Goal: Task Accomplishment & Management: Manage account settings

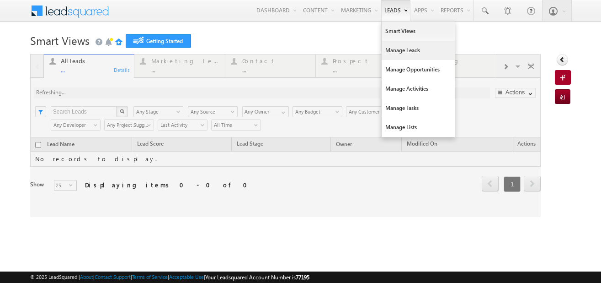
click at [400, 52] on link "Manage Leads" at bounding box center [418, 50] width 73 height 19
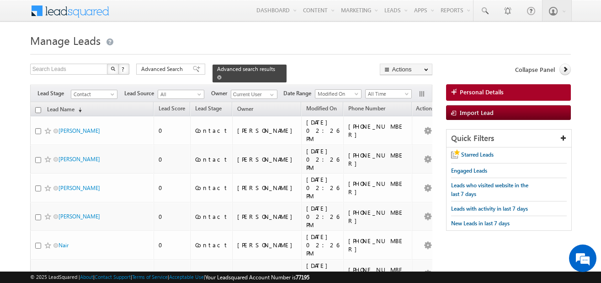
click at [270, 70] on div "Advanced search results" at bounding box center [250, 73] width 74 height 18
click at [222, 75] on span at bounding box center [219, 77] width 5 height 5
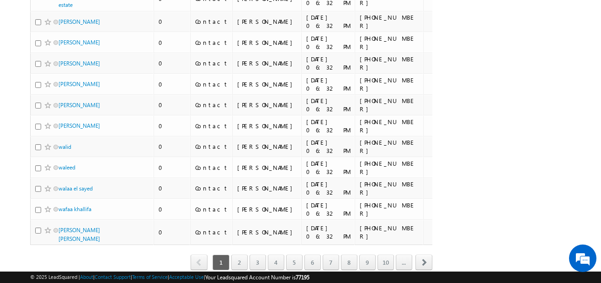
scroll to position [1991, 0]
click at [71, 273] on span "select" at bounding box center [74, 281] width 7 height 16
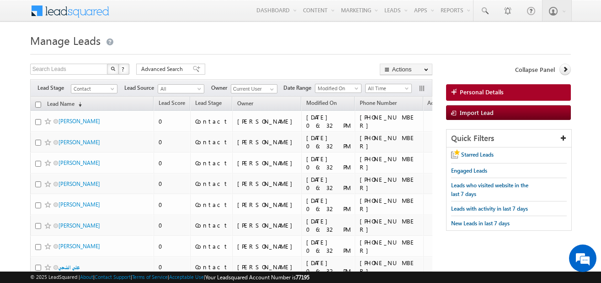
scroll to position [0, 0]
click at [113, 87] on span at bounding box center [113, 90] width 7 height 7
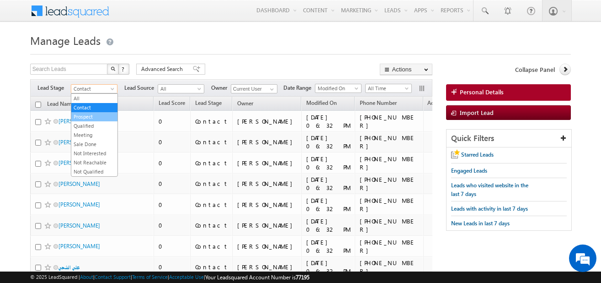
click at [99, 118] on link "Prospect" at bounding box center [94, 116] width 46 height 8
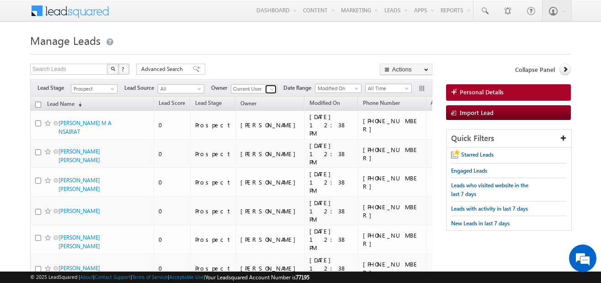
click at [274, 87] on span at bounding box center [271, 89] width 7 height 7
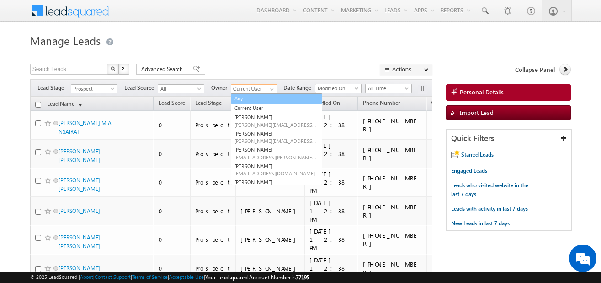
click at [262, 99] on link "Any" at bounding box center [276, 98] width 91 height 11
type input "Any"
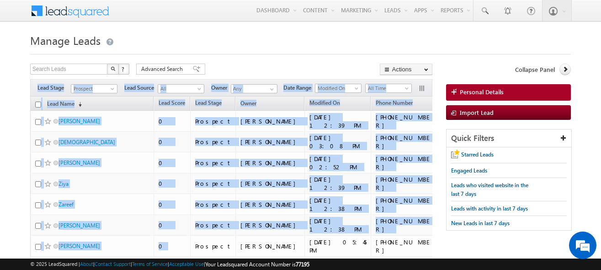
drag, startPoint x: 34, startPoint y: 82, endPoint x: 202, endPoint y: 302, distance: 277.0
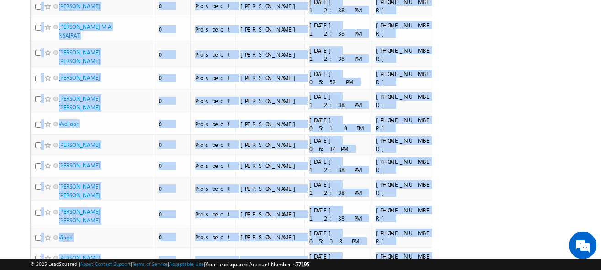
scroll to position [595, 0]
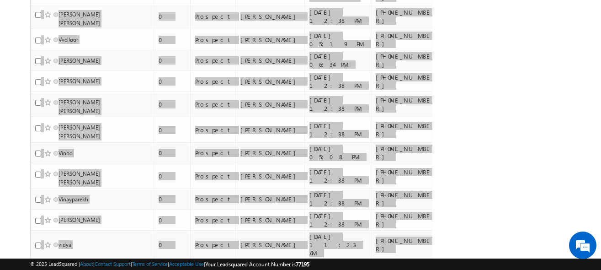
drag, startPoint x: 37, startPoint y: 52, endPoint x: 219, endPoint y: 303, distance: 310.4
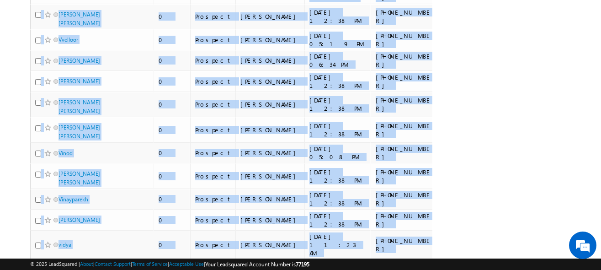
scroll to position [680, 0]
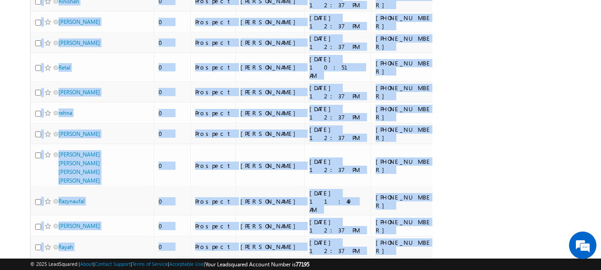
scroll to position [4295, 0]
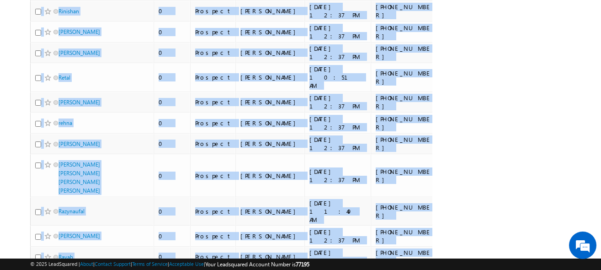
copy div "Lead Stage All Contact Prospect Qualified Meeting Sale Done Not Interested Not …"
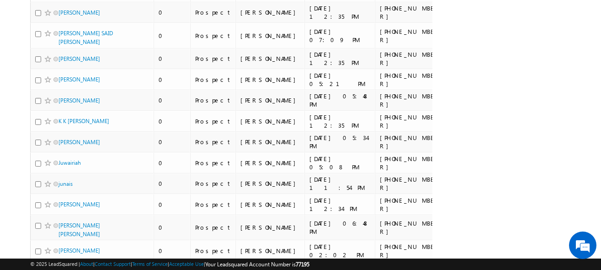
scroll to position [0, 0]
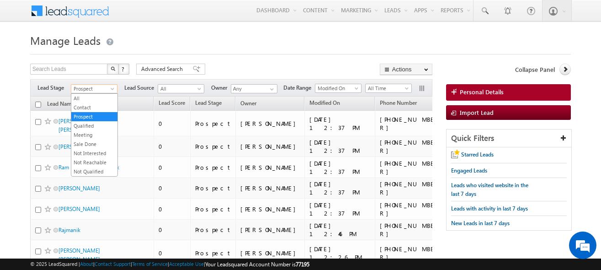
click at [109, 91] on span "Prospect" at bounding box center [92, 89] width 43 height 8
click at [95, 106] on link "Contact" at bounding box center [94, 107] width 46 height 8
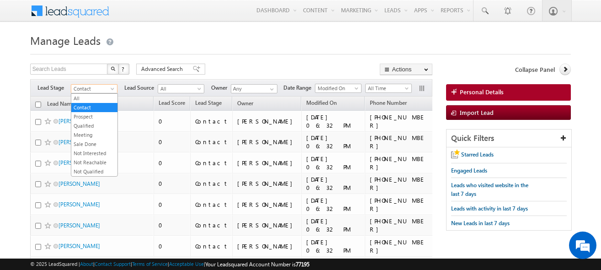
click at [108, 90] on span "Contact" at bounding box center [92, 89] width 43 height 8
click at [92, 123] on link "Qualified" at bounding box center [94, 126] width 46 height 8
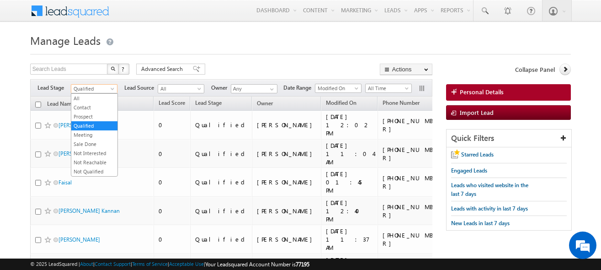
click at [113, 89] on span at bounding box center [113, 90] width 7 height 7
click at [98, 155] on link "Not Interested" at bounding box center [94, 153] width 46 height 8
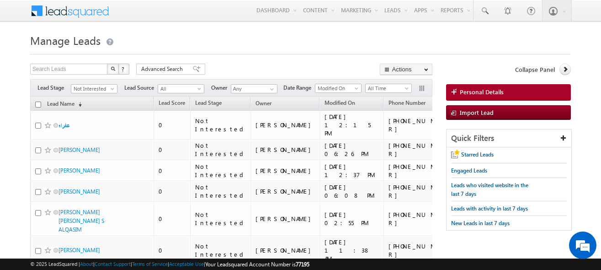
click at [111, 82] on div "Filters Lead Stage All Contact Prospect Qualified Meeting Sale Done Not Interes…" at bounding box center [231, 87] width 402 height 17
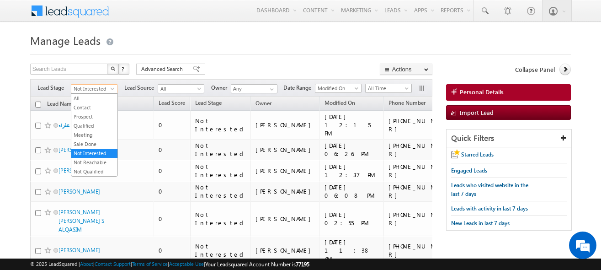
click at [113, 89] on span at bounding box center [113, 90] width 7 height 7
click at [106, 161] on link "Not Reachable" at bounding box center [94, 162] width 46 height 8
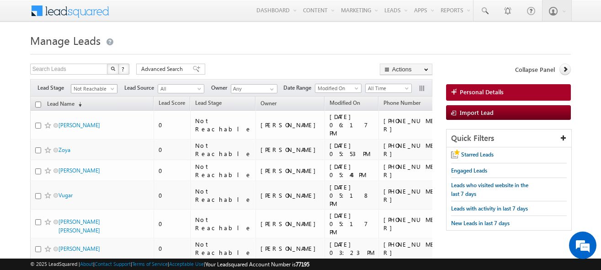
click at [110, 86] on span "Not Reachable" at bounding box center [92, 89] width 43 height 8
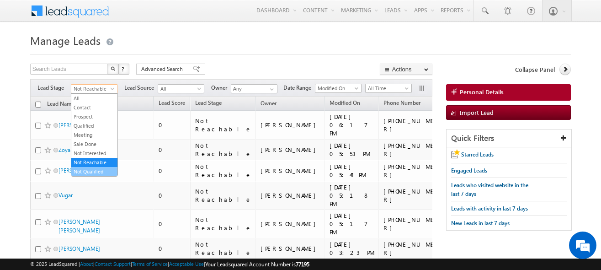
click at [102, 172] on link "Not Qualified" at bounding box center [94, 171] width 46 height 8
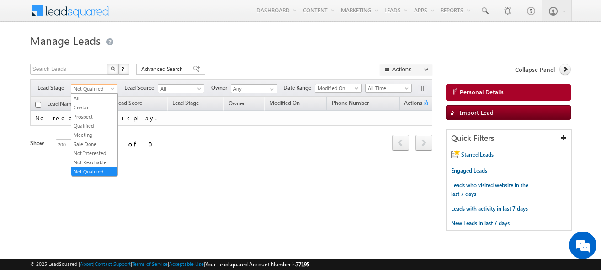
click at [108, 88] on span "Not Qualified" at bounding box center [92, 89] width 43 height 8
click at [92, 107] on link "Contact" at bounding box center [94, 107] width 46 height 8
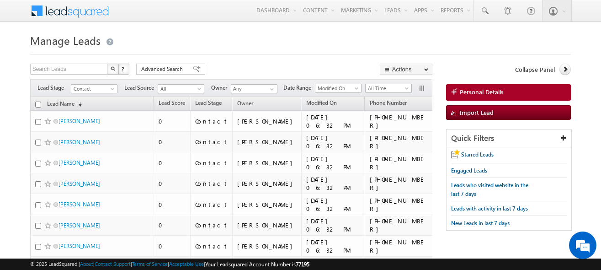
click at [112, 91] on span at bounding box center [113, 90] width 7 height 7
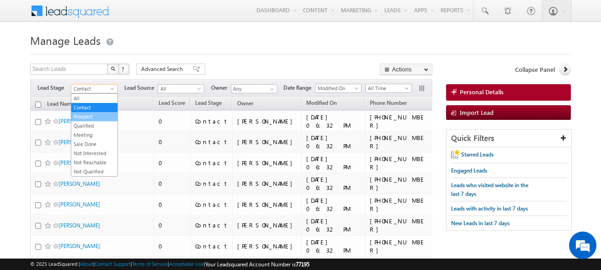
click at [99, 118] on link "Prospect" at bounding box center [94, 116] width 46 height 8
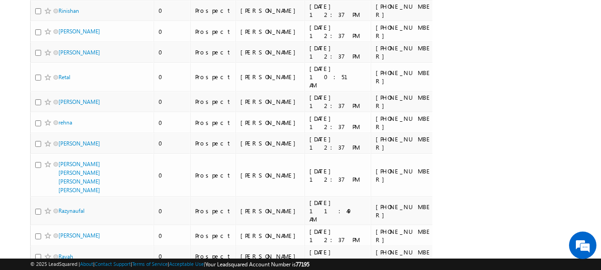
scroll to position [4295, 0]
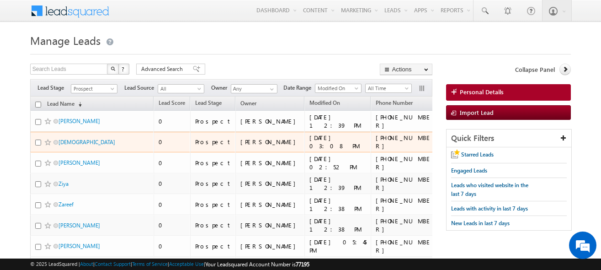
scroll to position [0, 0]
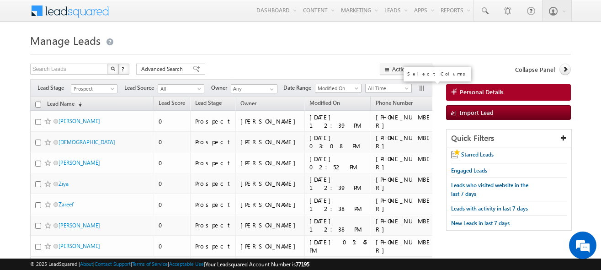
click at [418, 91] on button "button" at bounding box center [422, 89] width 9 height 9
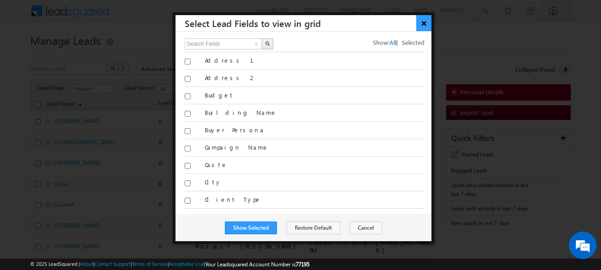
click at [425, 25] on button "×" at bounding box center [424, 23] width 15 height 16
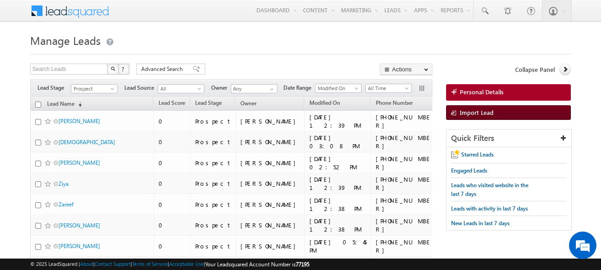
click at [477, 114] on span "Import Lead" at bounding box center [477, 112] width 34 height 8
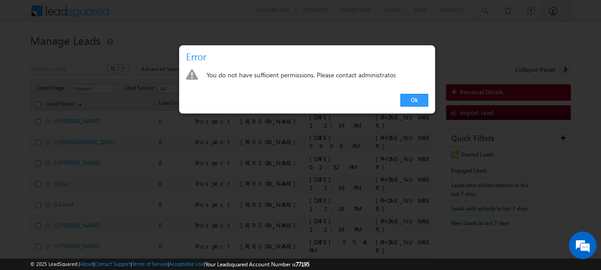
click at [417, 107] on div "Ok" at bounding box center [307, 100] width 256 height 26
click at [413, 98] on link "Ok" at bounding box center [415, 100] width 28 height 13
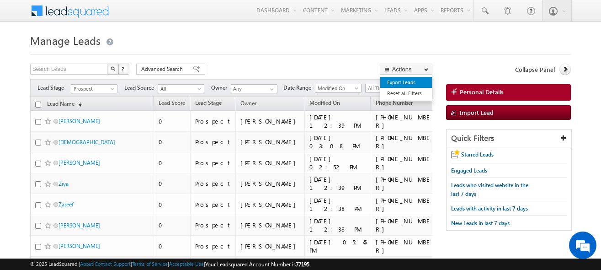
click at [408, 86] on link "Export Leads" at bounding box center [406, 82] width 52 height 11
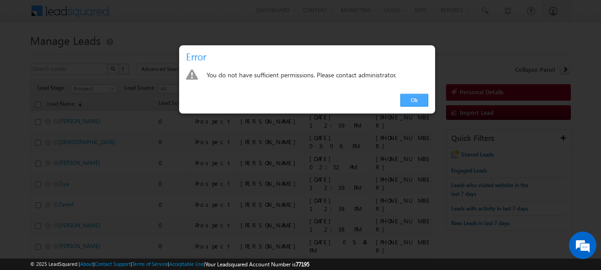
click at [415, 107] on link "Ok" at bounding box center [415, 100] width 28 height 13
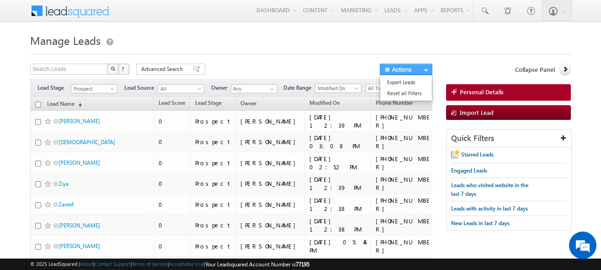
click at [420, 73] on button "Actions" at bounding box center [406, 69] width 53 height 11
click at [417, 86] on link "Export Leads" at bounding box center [406, 82] width 52 height 11
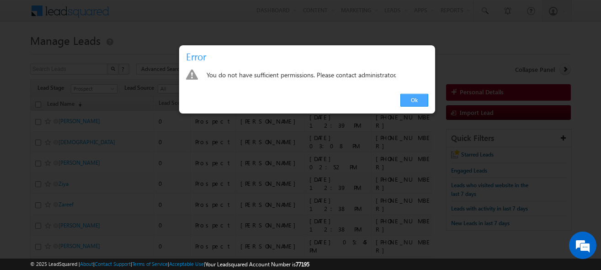
drag, startPoint x: 418, startPoint y: 108, endPoint x: 416, endPoint y: 103, distance: 5.5
click at [416, 103] on div "Ok" at bounding box center [307, 100] width 256 height 26
click at [416, 103] on link "Ok" at bounding box center [415, 100] width 28 height 13
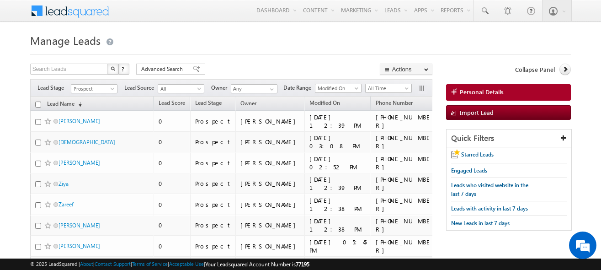
click at [37, 102] on input "checkbox" at bounding box center [38, 105] width 6 height 6
checkbox input "true"
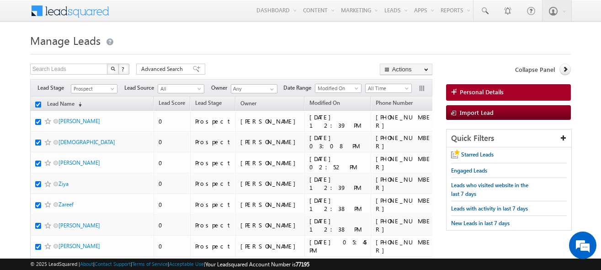
checkbox input "true"
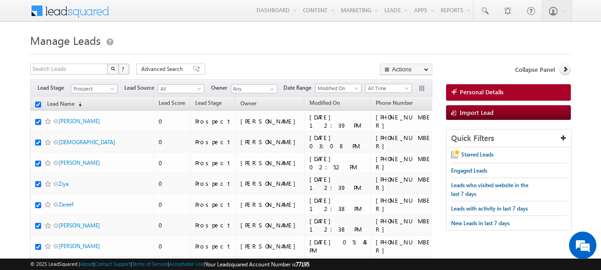
checkbox input "true"
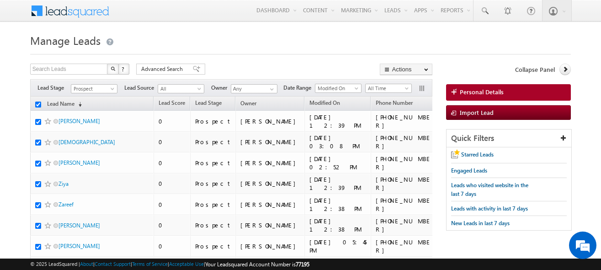
checkbox input "true"
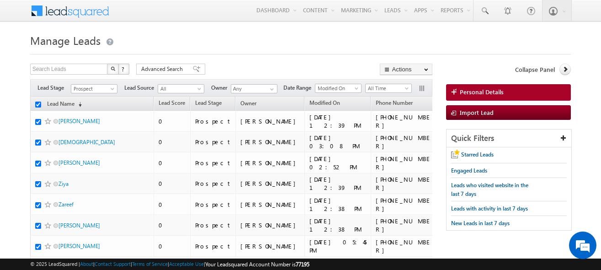
checkbox input "true"
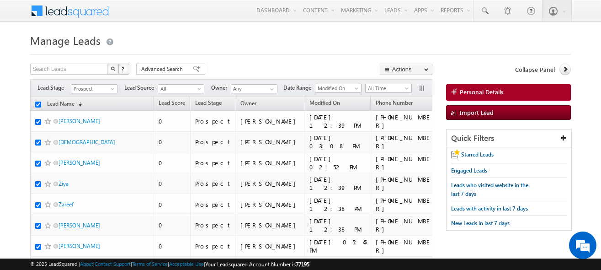
checkbox input "true"
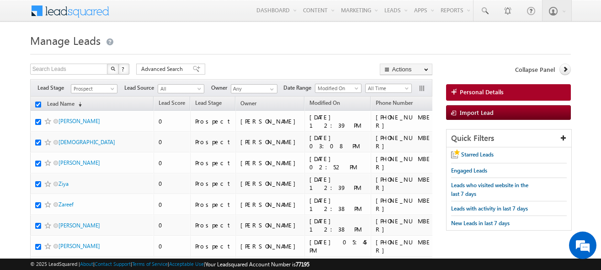
checkbox input "true"
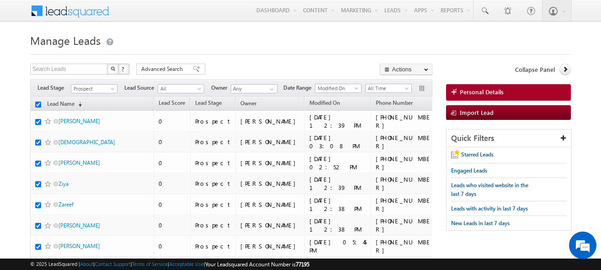
checkbox input "true"
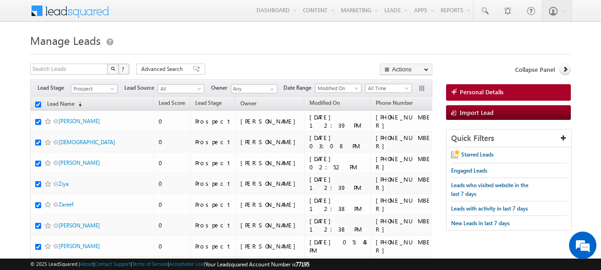
checkbox input "true"
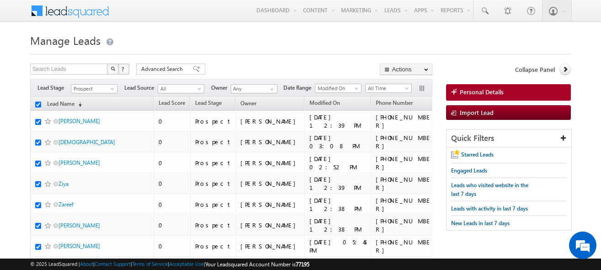
checkbox input "true"
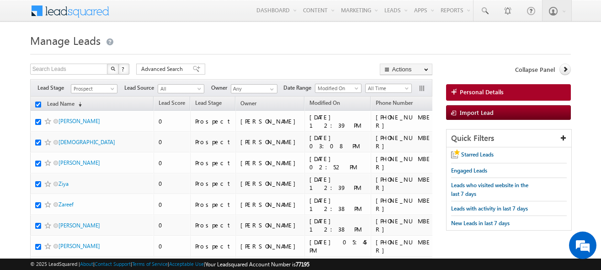
checkbox input "true"
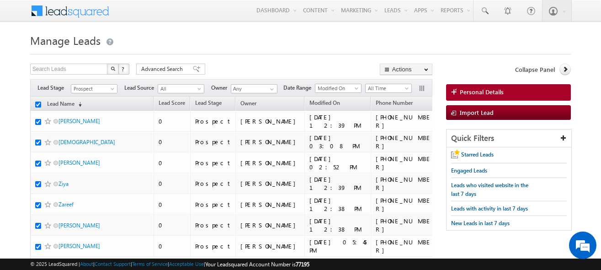
checkbox input "true"
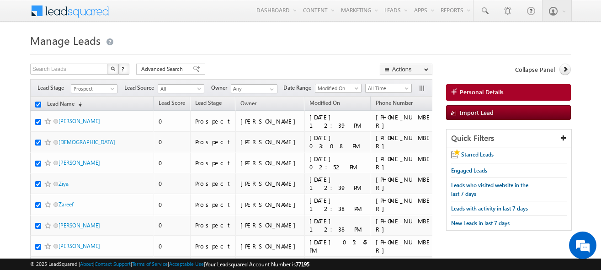
checkbox input "true"
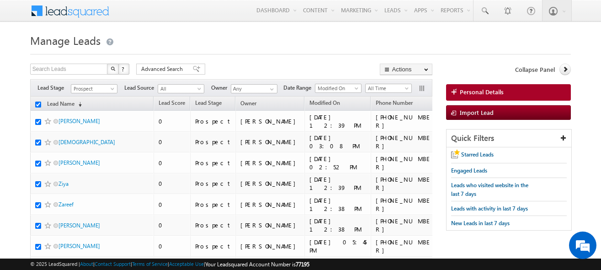
checkbox input "true"
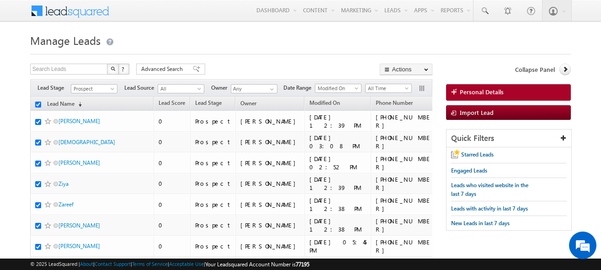
checkbox input "true"
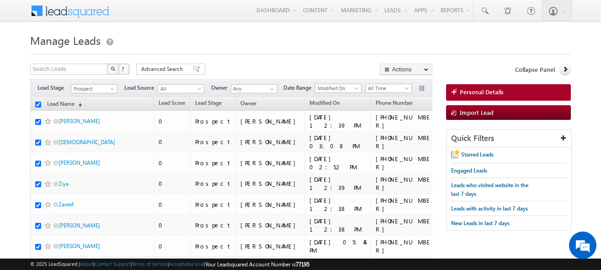
checkbox input "true"
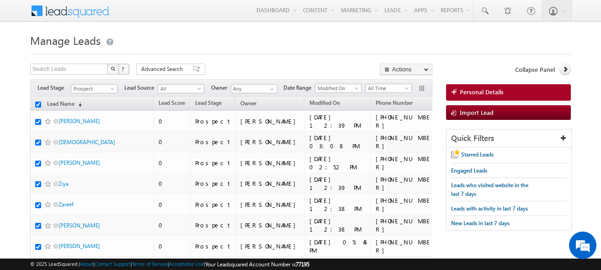
checkbox input "true"
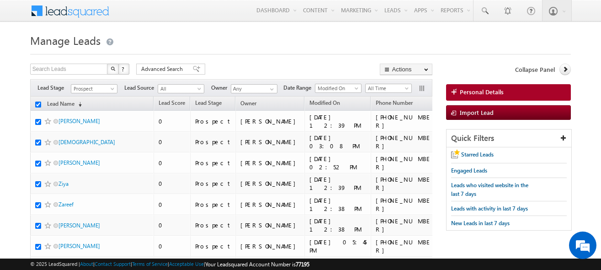
checkbox input "true"
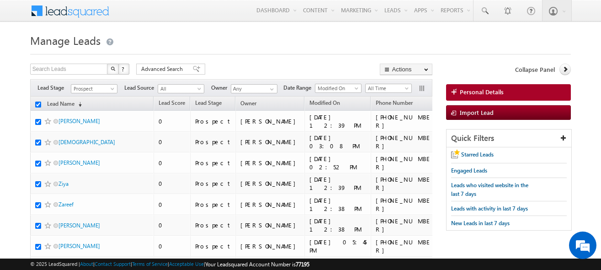
checkbox input "true"
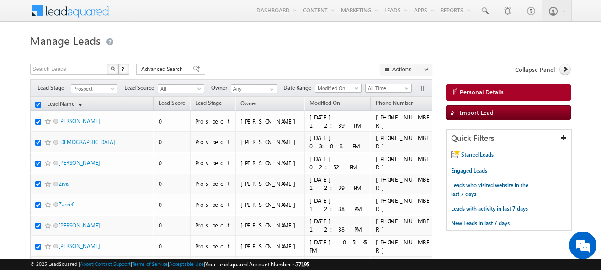
checkbox input "true"
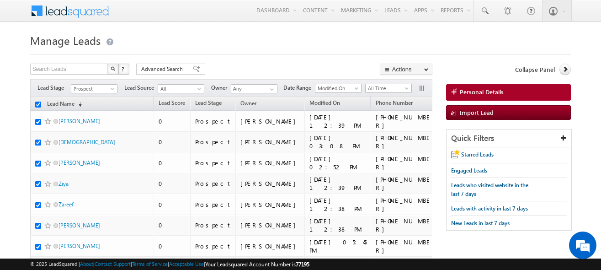
checkbox input "true"
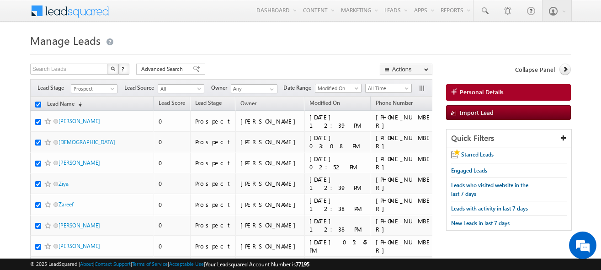
checkbox input "true"
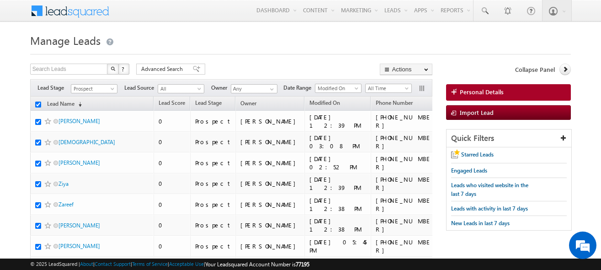
checkbox input "true"
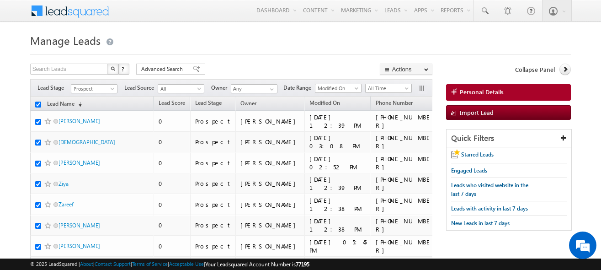
checkbox input "true"
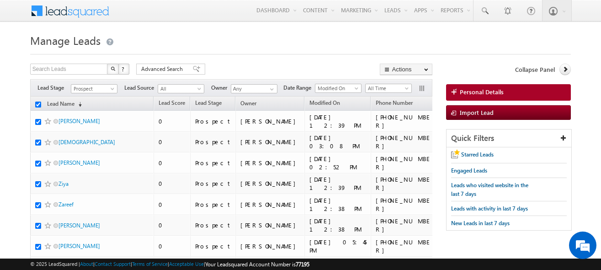
checkbox input "true"
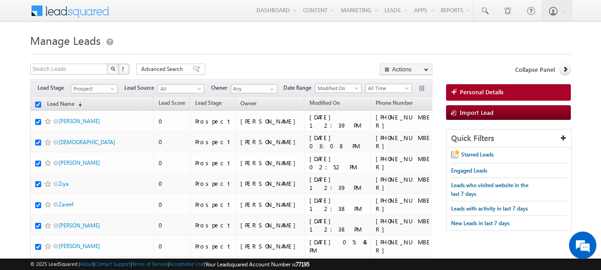
checkbox input "true"
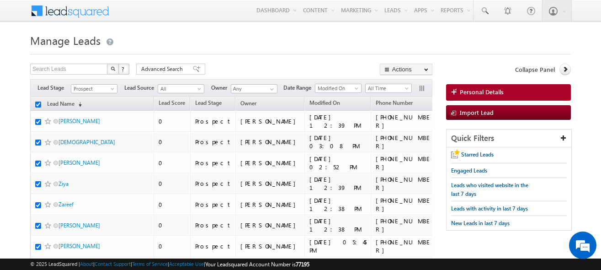
checkbox input "true"
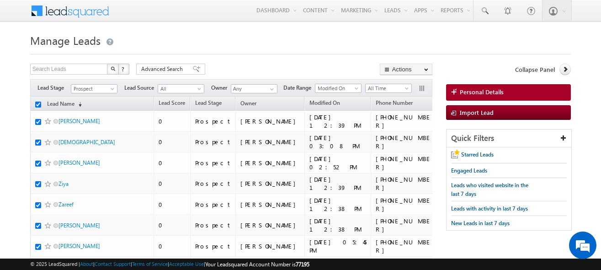
checkbox input "true"
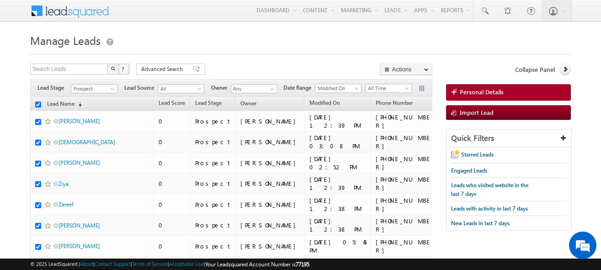
checkbox input "true"
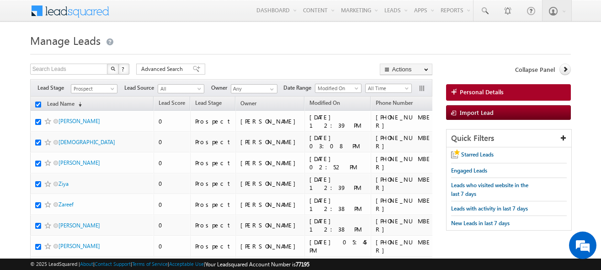
checkbox input "true"
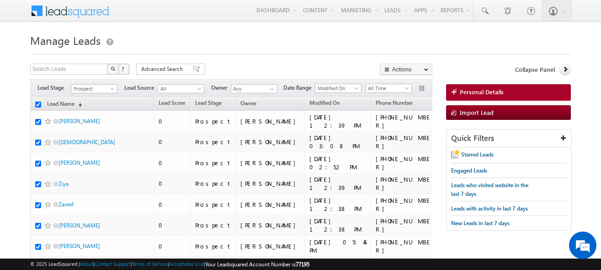
checkbox input "true"
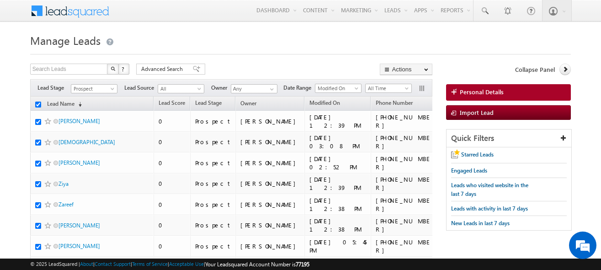
checkbox input "true"
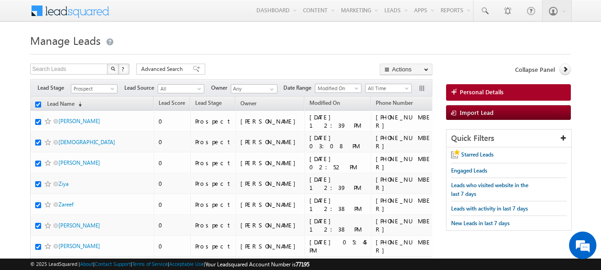
checkbox input "true"
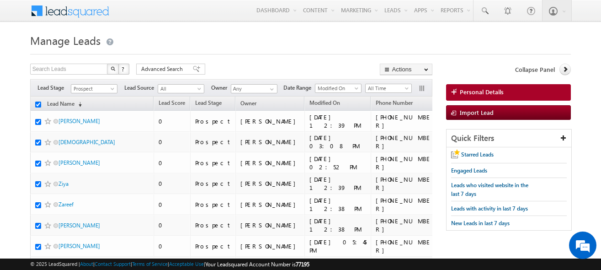
checkbox input "true"
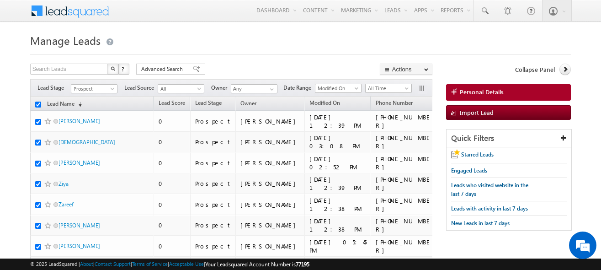
checkbox input "true"
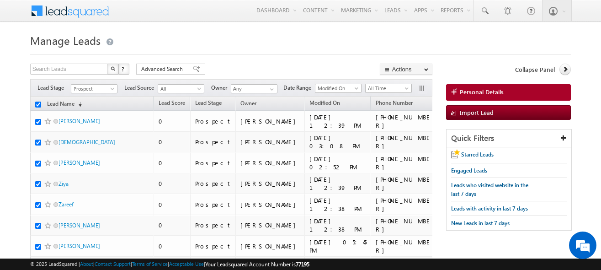
checkbox input "true"
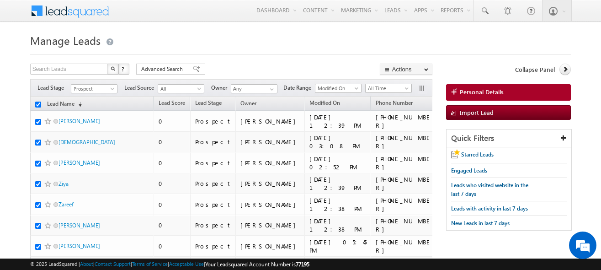
checkbox input "true"
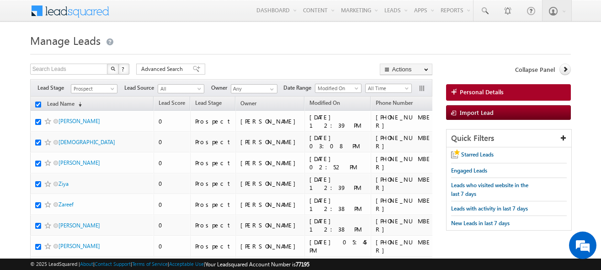
checkbox input "true"
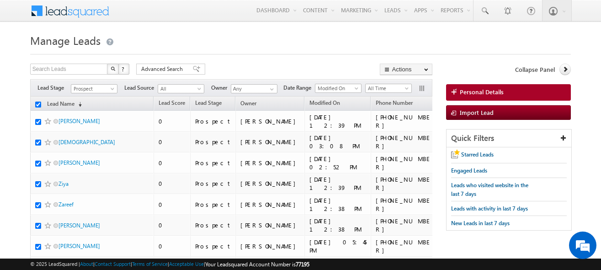
checkbox input "true"
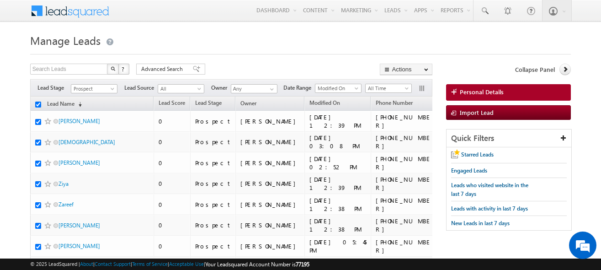
checkbox input "true"
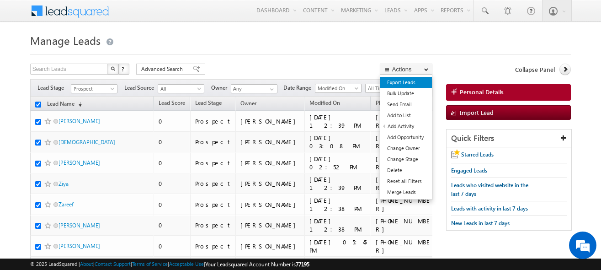
click at [404, 85] on link "Export Leads" at bounding box center [406, 82] width 52 height 11
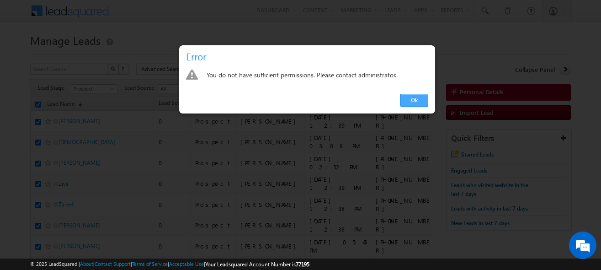
click at [413, 97] on link "Ok" at bounding box center [415, 100] width 28 height 13
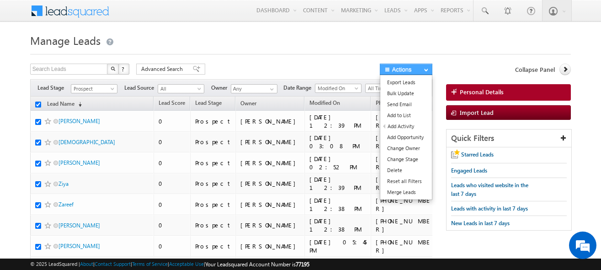
click at [418, 65] on button "Actions" at bounding box center [406, 69] width 53 height 11
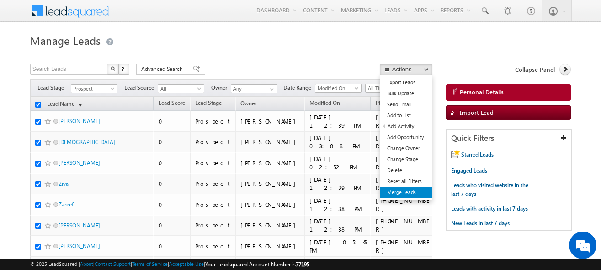
click at [409, 194] on link "Merge Leads" at bounding box center [406, 192] width 52 height 11
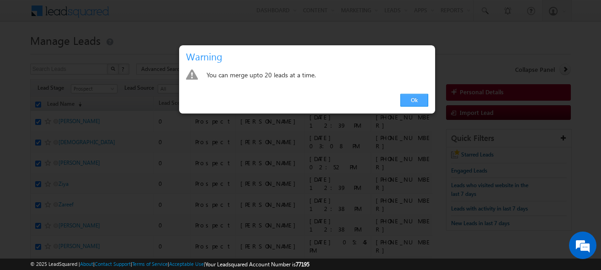
click at [404, 96] on link "Ok" at bounding box center [415, 100] width 28 height 13
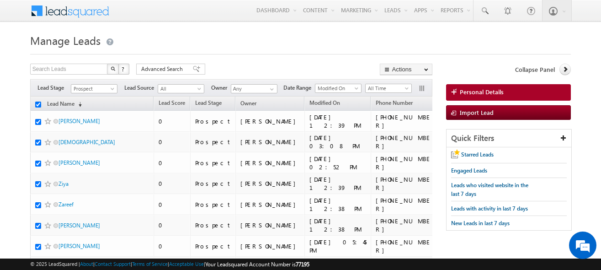
click at [282, 47] on h1 "Manage Leads" at bounding box center [300, 40] width 541 height 18
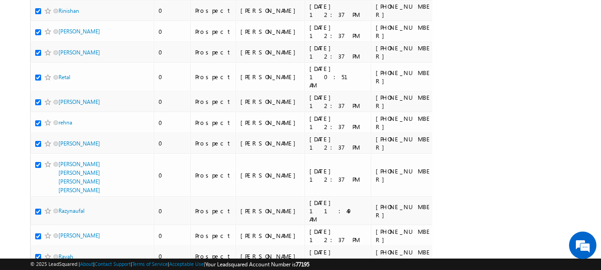
scroll to position [4295, 0]
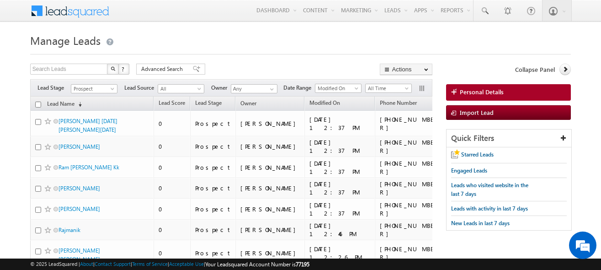
scroll to position [0, 0]
click at [222, 64] on div "Search Leads X ? 689 results found Advanced Search Advanced Search Advanced sea…" at bounding box center [231, 70] width 402 height 13
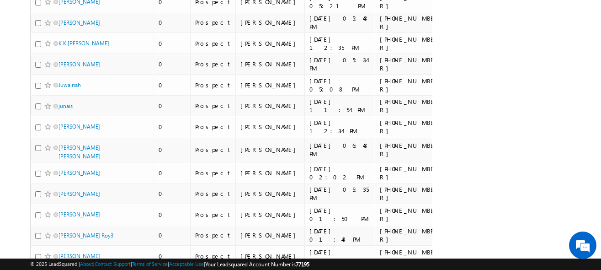
scroll to position [4372, 0]
drag, startPoint x: 388, startPoint y: 190, endPoint x: 291, endPoint y: 102, distance: 130.8
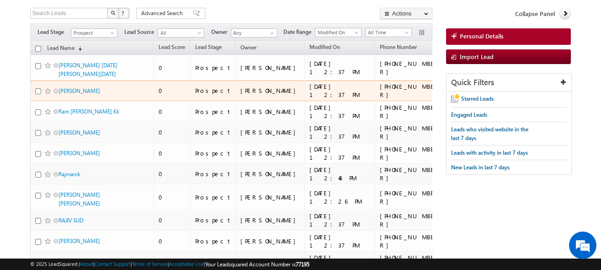
scroll to position [73, 0]
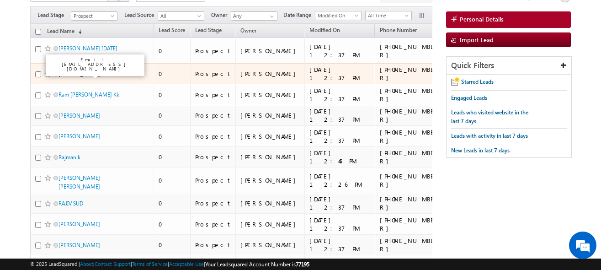
click at [100, 77] on link "[PERSON_NAME]" at bounding box center [80, 73] width 42 height 7
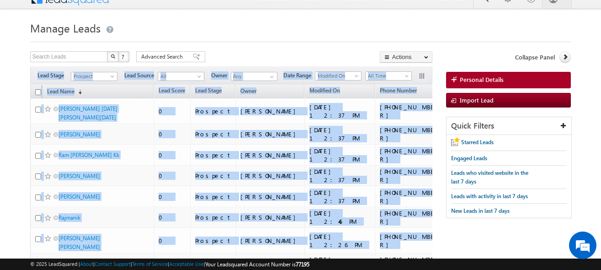
scroll to position [54, 0]
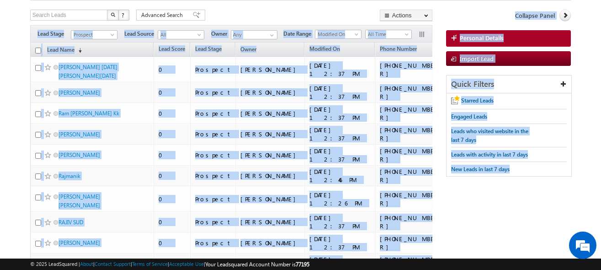
drag, startPoint x: 37, startPoint y: 65, endPoint x: 204, endPoint y: 303, distance: 290.2
copy div "Lore Ipsum Dolorsit Ametcons Adip Elitse Doe Tem Incid Utl Etdo Magna Ali Enim …"
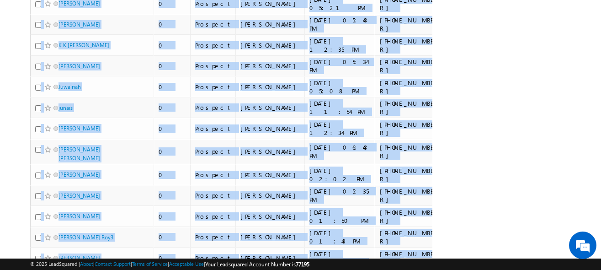
copy div "Lore Ipsum Dolorsit Ametcons Adip Elitse Doe Tem Incid Utl Etdo Magna Ali Enim …"
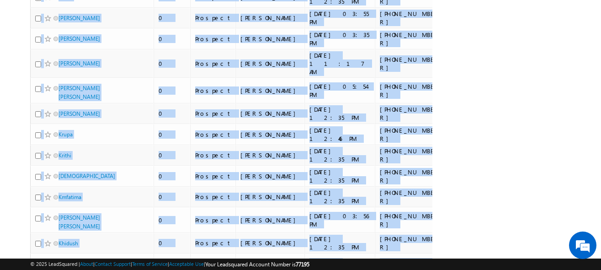
scroll to position [4378, 0]
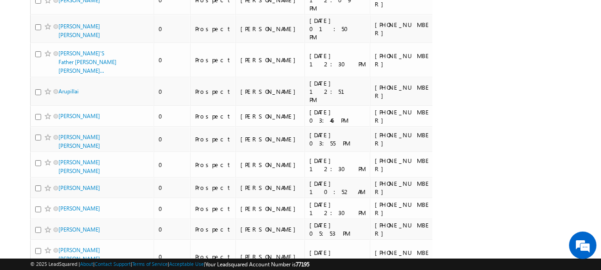
scroll to position [4281, 0]
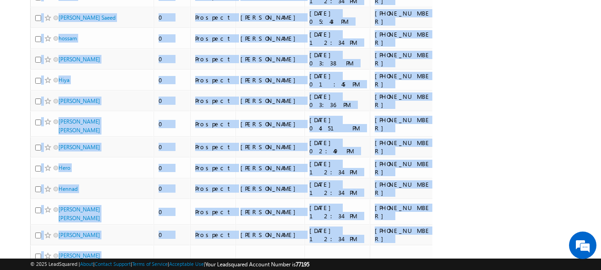
scroll to position [964, 0]
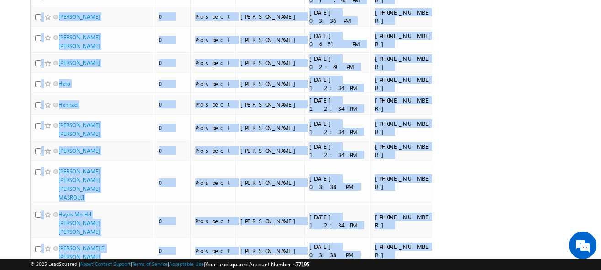
drag, startPoint x: 49, startPoint y: 86, endPoint x: 578, endPoint y: 303, distance: 572.2
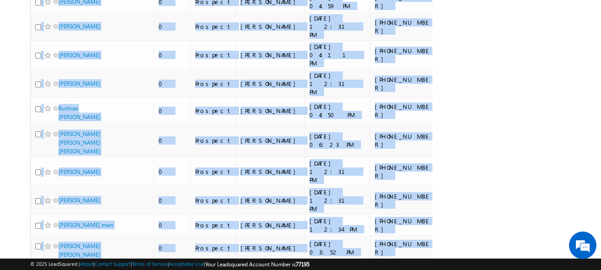
scroll to position [4294, 0]
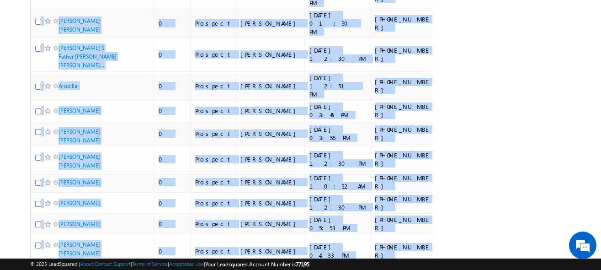
copy div "Lorem Ipsumdol Sitametc Adip Elitse Doe Tem Incid Utl Etdo Magna Ali Enim Admin…"
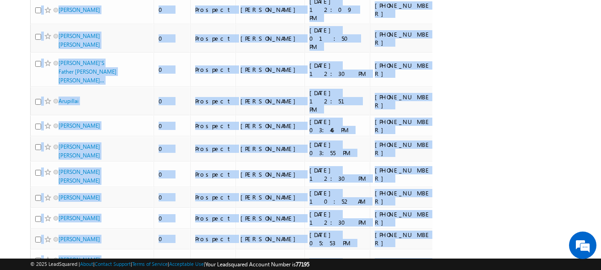
copy div "Lorem Ipsumdol Sitametc Adip Elitse Doe Tem Incid Utl Etdo Magna Ali Enim Admin…"
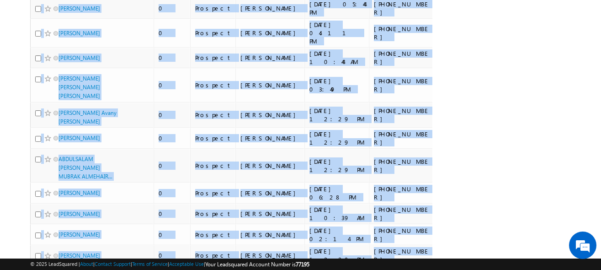
scroll to position [1836, 0]
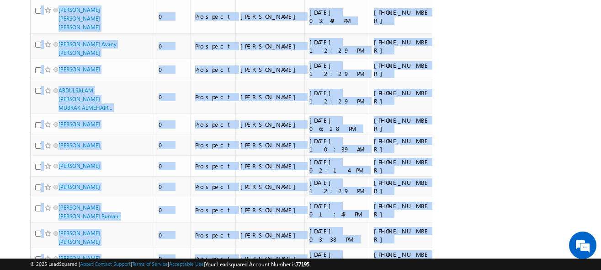
drag, startPoint x: 40, startPoint y: 91, endPoint x: 525, endPoint y: 229, distance: 504.0
copy div "lor Ipsum Dolorsit Ametcons Adip Elitse Doe Tem Incid Utl Etdo Magna Ali Enim A…"
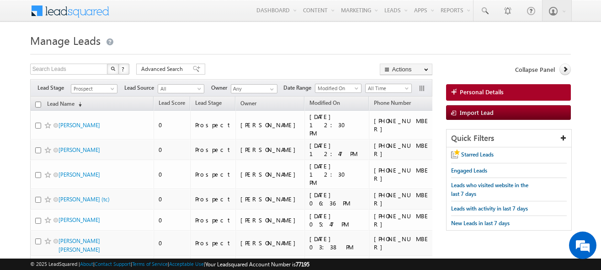
scroll to position [0, 0]
click at [95, 88] on span "Prospect" at bounding box center [92, 89] width 43 height 8
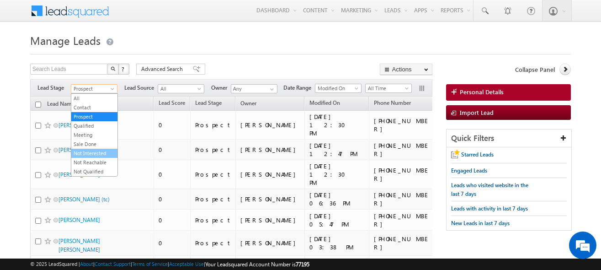
click at [90, 150] on link "Not Interested" at bounding box center [94, 153] width 46 height 8
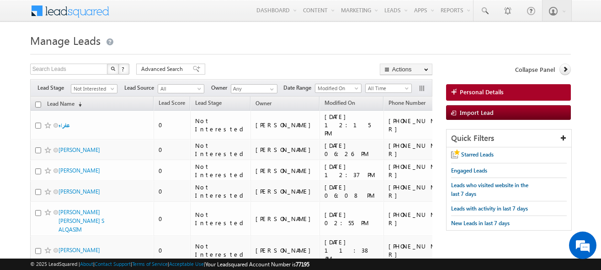
click at [175, 44] on h1 "Manage Leads" at bounding box center [300, 40] width 541 height 18
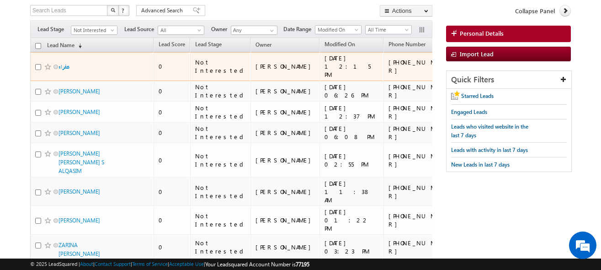
scroll to position [3, 0]
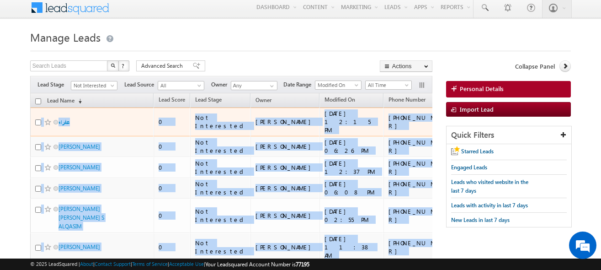
drag, startPoint x: 396, startPoint y: 197, endPoint x: 35, endPoint y: 119, distance: 369.5
copy div "lorem 2 Ips Dolorsitam Consectet Adipi 99/06/3996 95:50 EL +365-791467836 SEDDO…"
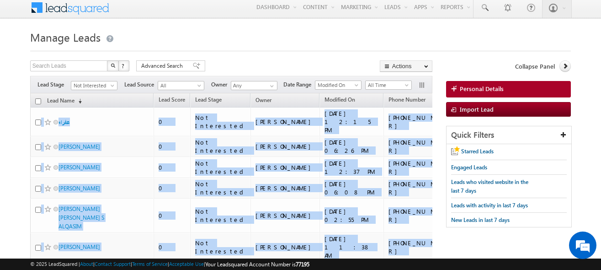
scroll to position [2505, 0]
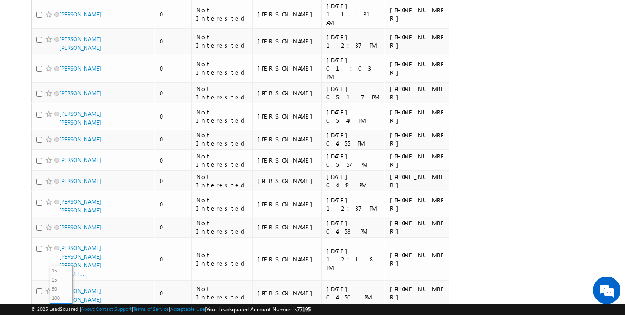
scroll to position [4567, 0]
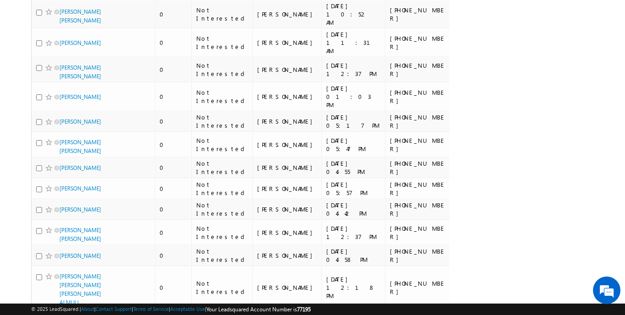
scroll to position [4535, 0]
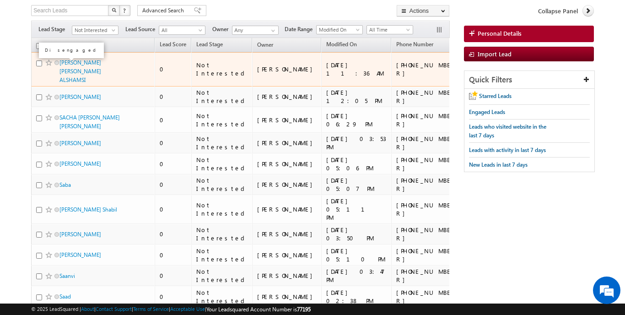
scroll to position [14, 0]
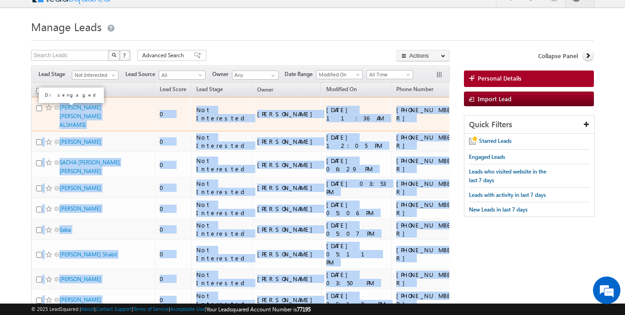
drag, startPoint x: 410, startPoint y: 236, endPoint x: 58, endPoint y: 109, distance: 374.1
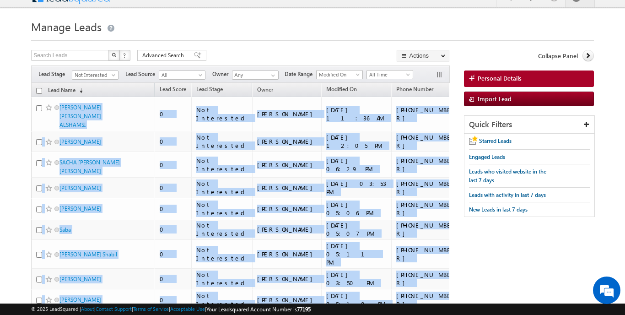
scroll to position [4365, 0]
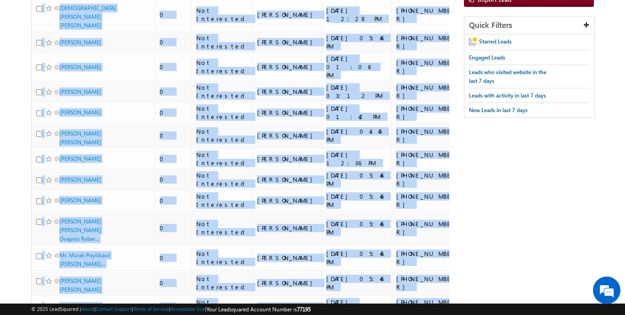
scroll to position [21, 0]
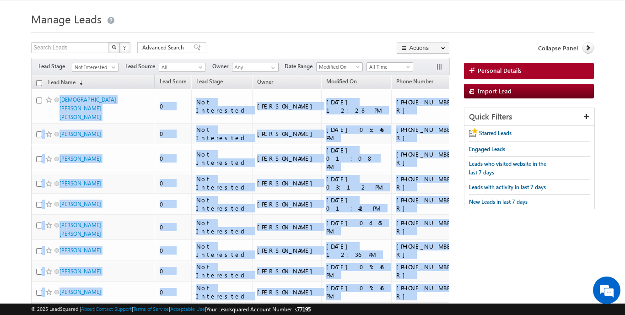
drag, startPoint x: 400, startPoint y: 233, endPoint x: 52, endPoint y: 97, distance: 374.0
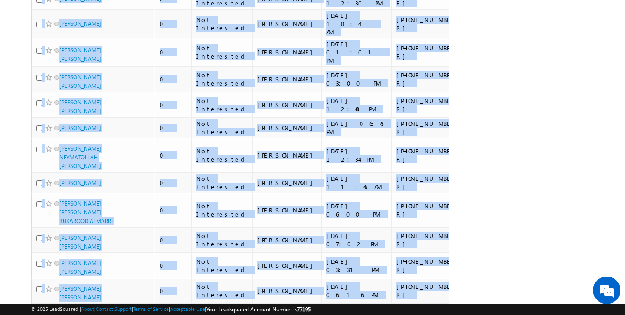
scroll to position [4707, 0]
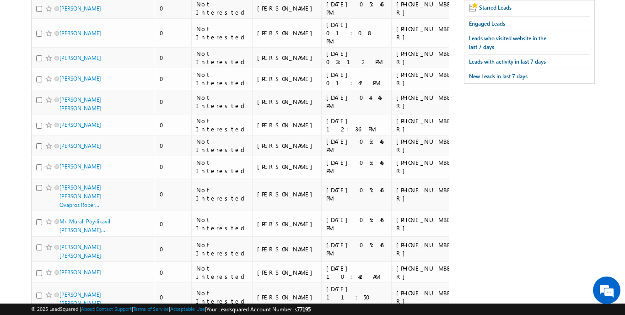
scroll to position [57, 0]
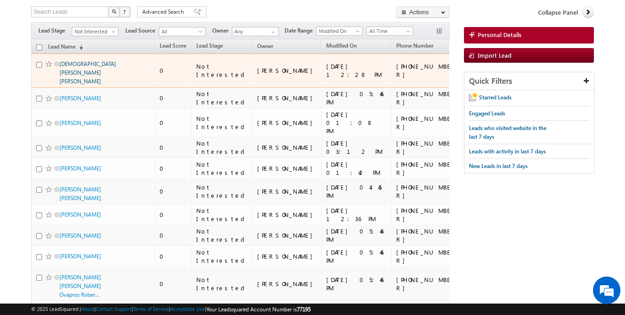
drag, startPoint x: 408, startPoint y: 230, endPoint x: 62, endPoint y: 108, distance: 367.1
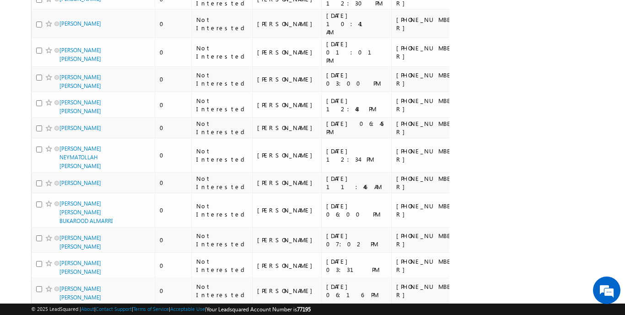
scroll to position [4707, 0]
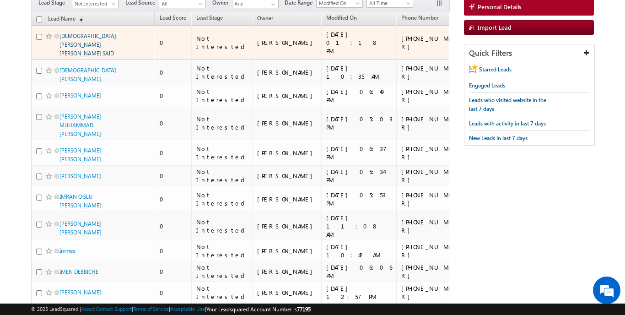
scroll to position [12, 0]
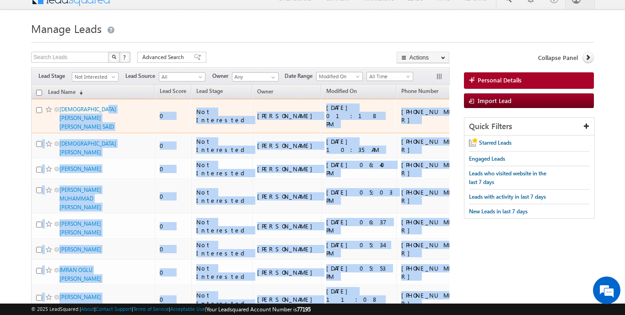
drag, startPoint x: 399, startPoint y: 231, endPoint x: 58, endPoint y: 107, distance: 363.1
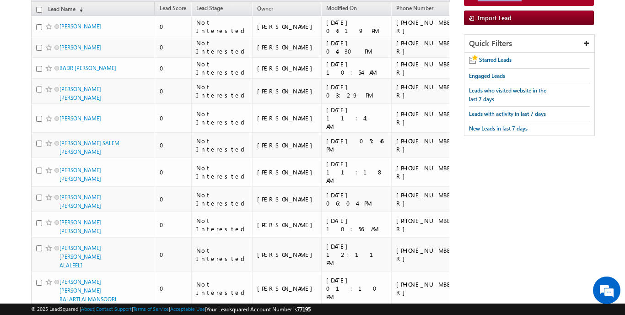
scroll to position [0, 0]
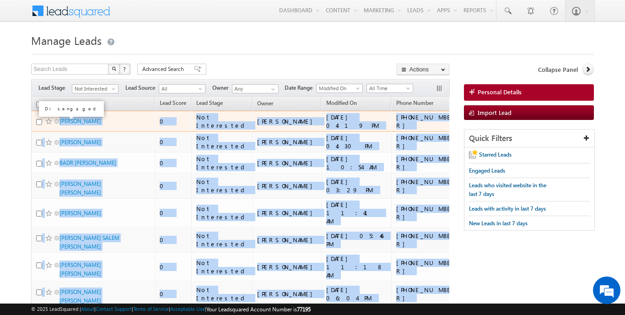
drag, startPoint x: 408, startPoint y: 236, endPoint x: 57, endPoint y: 120, distance: 369.9
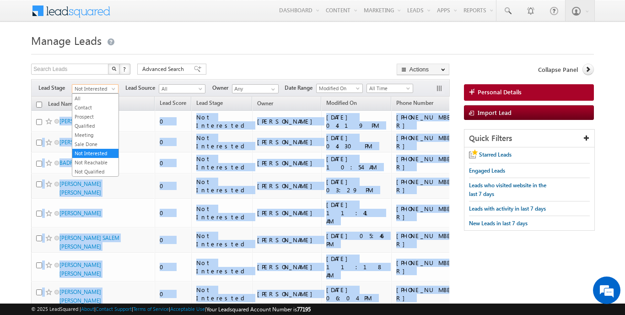
click at [109, 90] on span "Not Interested" at bounding box center [93, 89] width 43 height 8
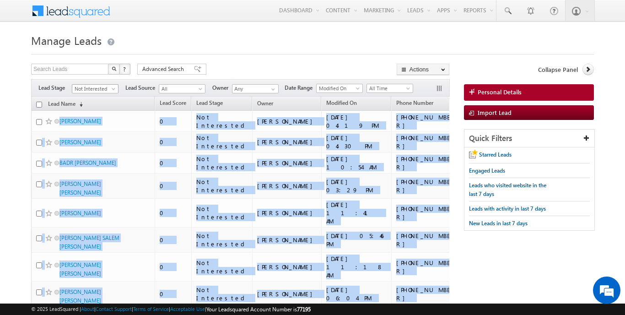
click at [113, 89] on span at bounding box center [114, 90] width 7 height 7
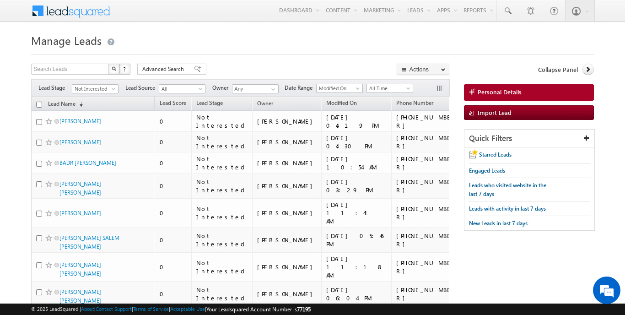
click at [96, 108] on th "Lead Name (sorted descending)" at bounding box center [92, 103] width 123 height 14
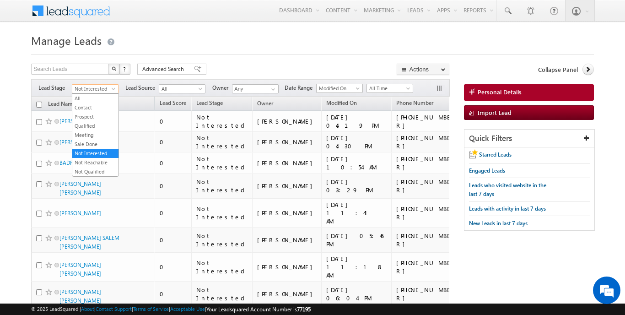
click at [94, 86] on span "Not Interested" at bounding box center [93, 89] width 43 height 8
click at [91, 111] on link "Contact" at bounding box center [95, 107] width 46 height 8
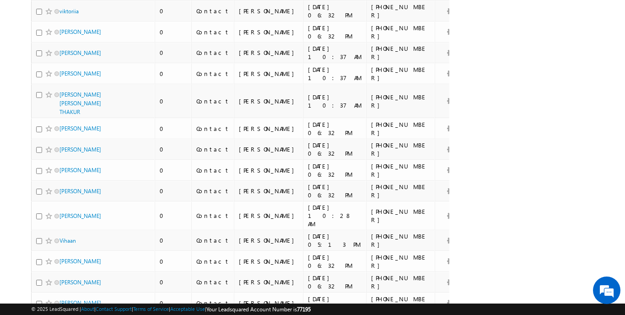
scroll to position [4165, 0]
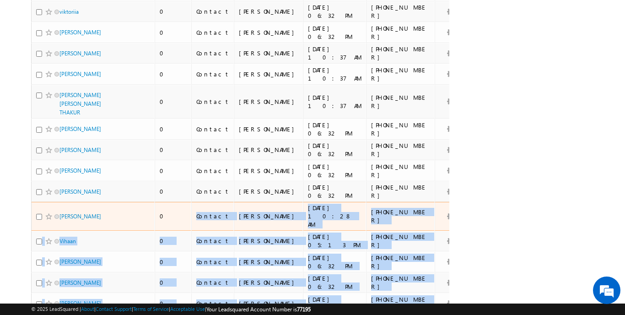
drag, startPoint x: 422, startPoint y: 241, endPoint x: 178, endPoint y: 36, distance: 318.4
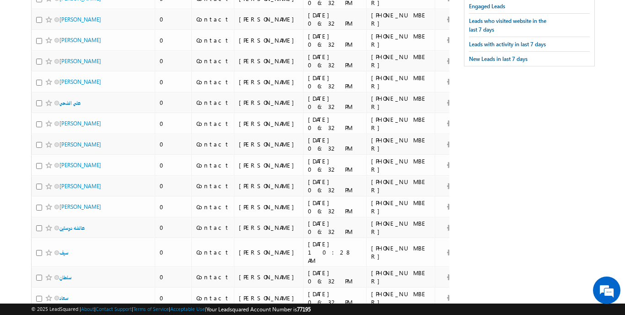
scroll to position [0, 0]
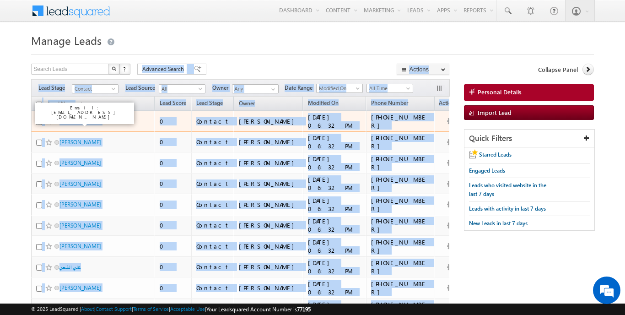
drag, startPoint x: 428, startPoint y: 243, endPoint x: 60, endPoint y: 125, distance: 385.8
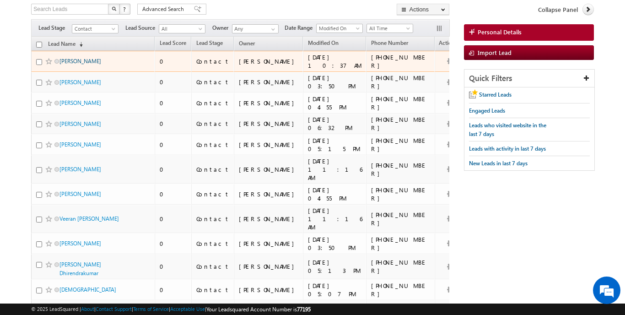
scroll to position [11, 0]
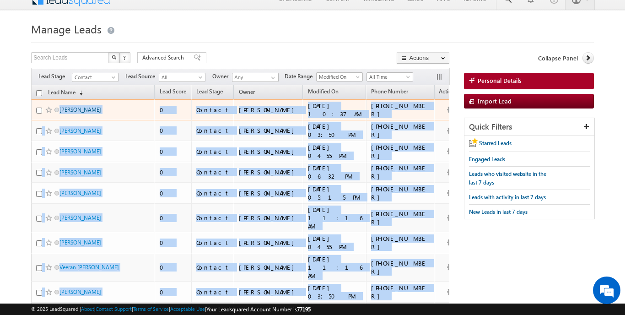
drag, startPoint x: 411, startPoint y: 237, endPoint x: 61, endPoint y: 111, distance: 371.8
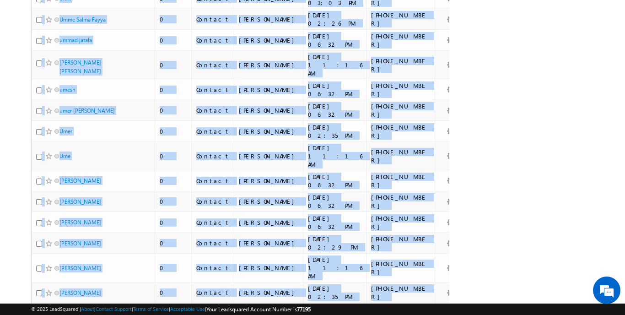
scroll to position [4147, 0]
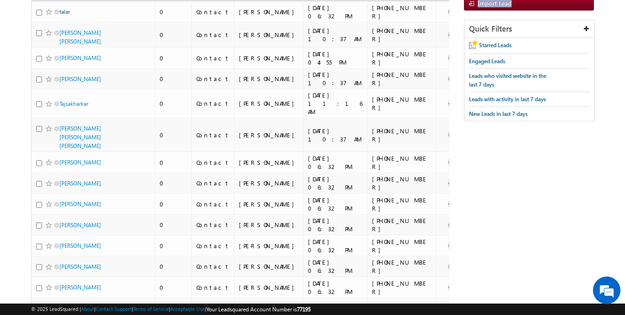
scroll to position [18, 0]
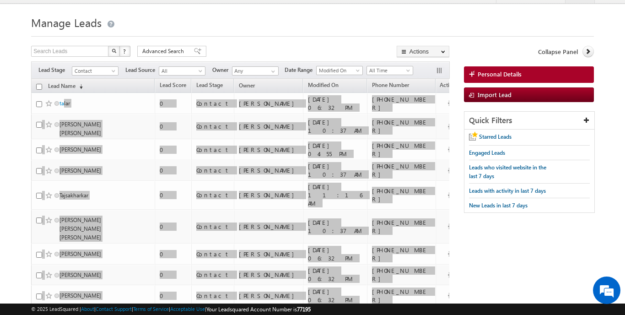
drag, startPoint x: 416, startPoint y: 234, endPoint x: 348, endPoint y: -2, distance: 245.6
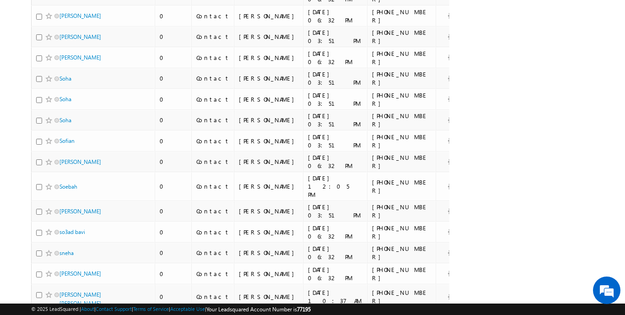
scroll to position [4271, 0]
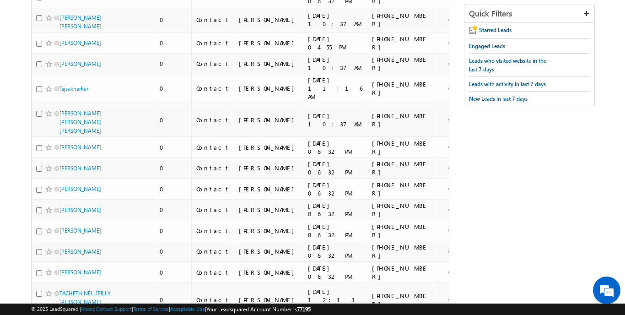
scroll to position [33, 0]
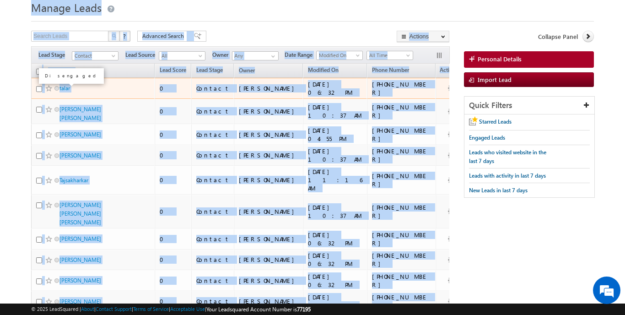
drag, startPoint x: 406, startPoint y: 235, endPoint x: 56, endPoint y: 89, distance: 379.0
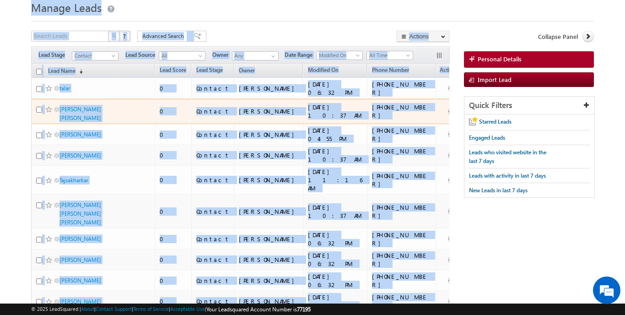
copy body "Menu Tayyab Abrar tayya b.abr ar@in dglob al.ae indgl obal. ae+2 Settings Manag…"
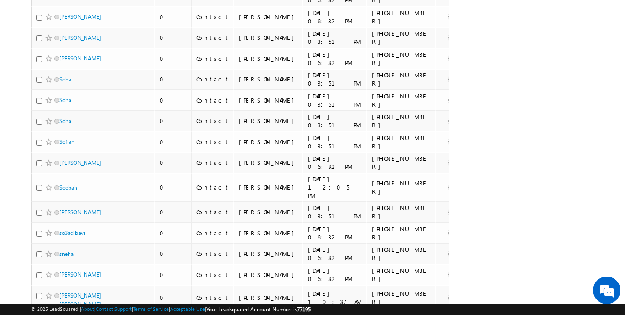
scroll to position [4271, 0]
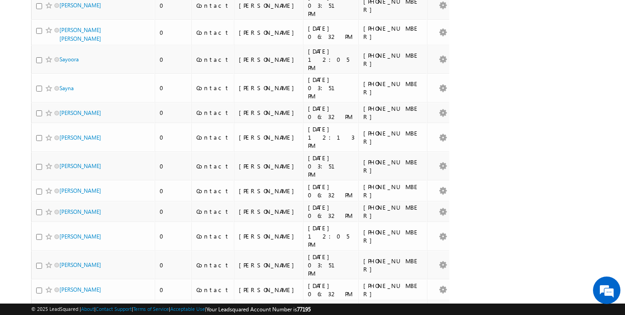
scroll to position [4249, 0]
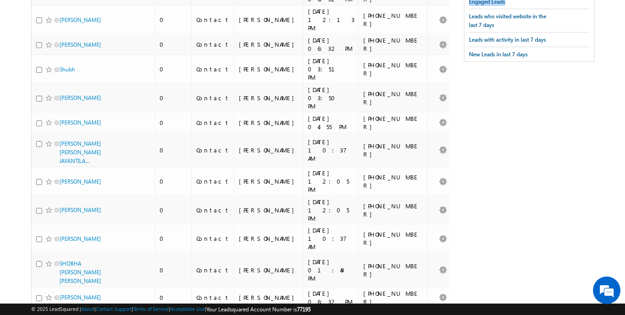
scroll to position [77, 0]
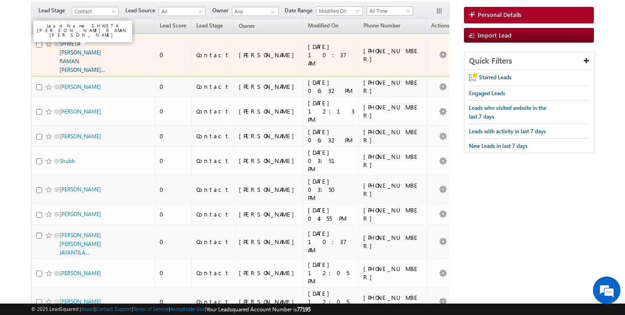
drag, startPoint x: 412, startPoint y: 233, endPoint x: 63, endPoint y: 88, distance: 378.3
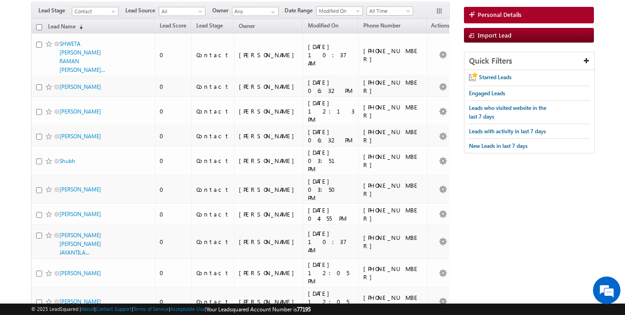
copy div "Refresh first prev 1 2 3 4 5 6 7 8 9 10 ... next last 601 - 800 of 5662 Show 20…"
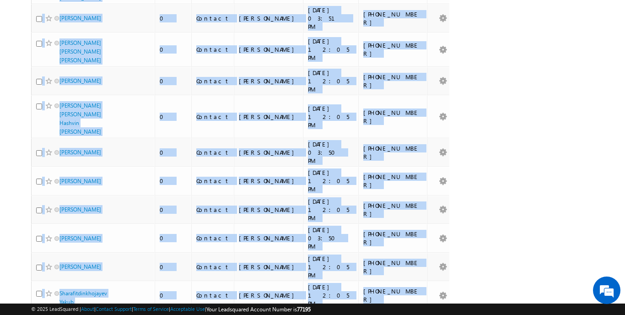
scroll to position [4249, 0]
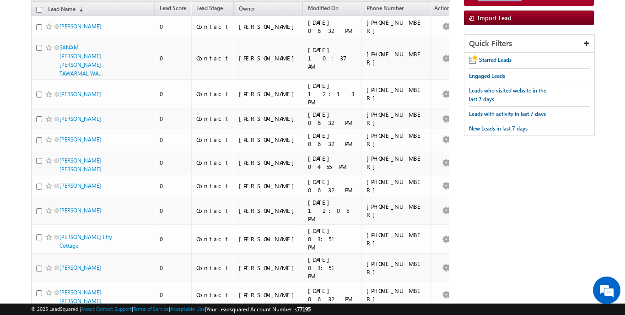
scroll to position [46, 0]
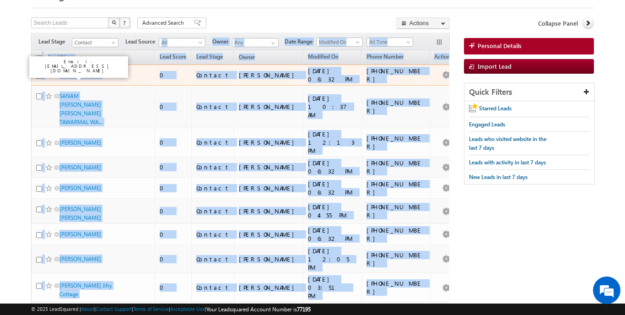
drag, startPoint x: 412, startPoint y: 239, endPoint x: 62, endPoint y: 75, distance: 386.7
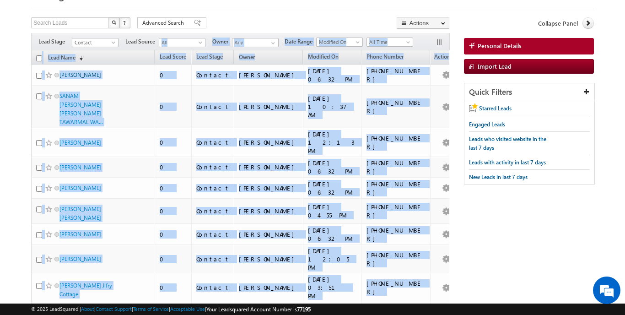
copy div "All Owner Any Date Range All Time Custom Yesterday Today Last Week This Week La…"
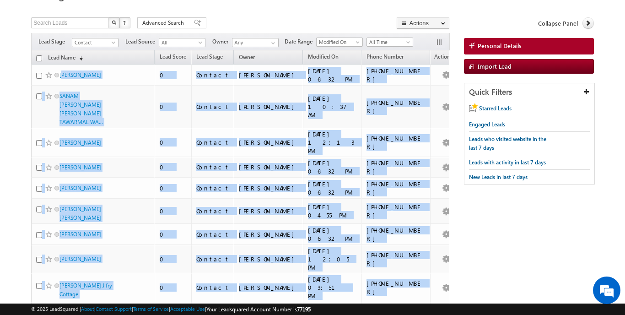
scroll to position [4215, 0]
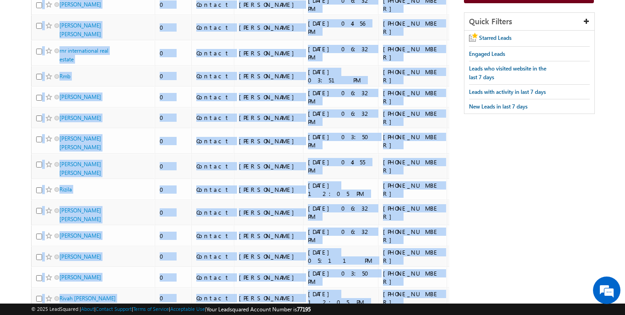
scroll to position [25, 0]
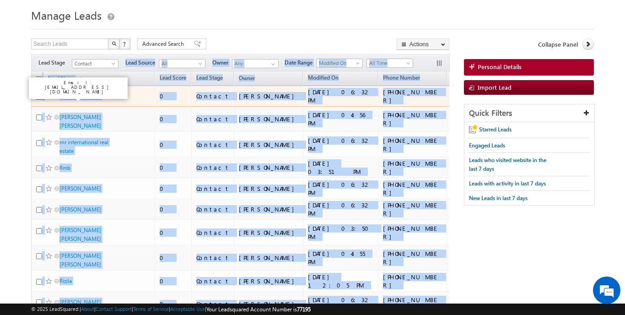
drag, startPoint x: 411, startPoint y: 237, endPoint x: 63, endPoint y: 94, distance: 376.5
copy div "Lead Source All All Owner Any Date Range All Time Custom Yesterday Today Last W…"
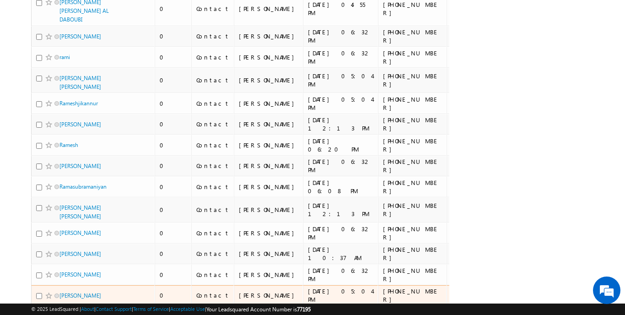
scroll to position [4187, 0]
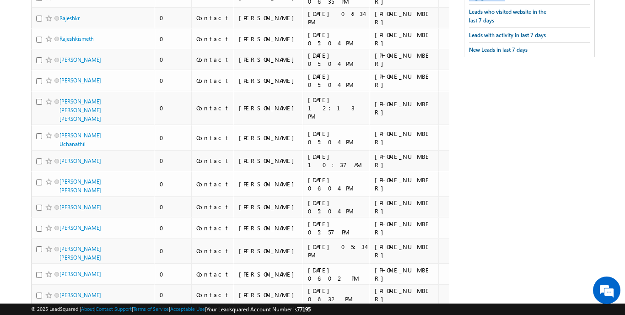
scroll to position [44, 0]
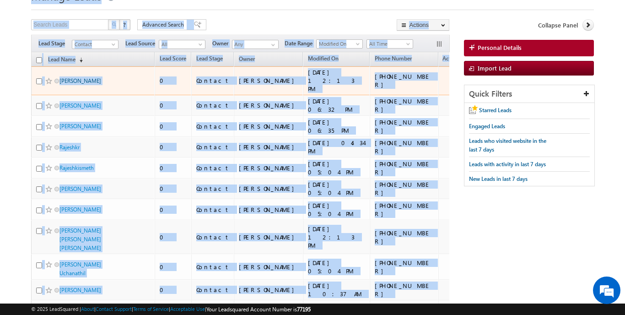
drag, startPoint x: 403, startPoint y: 234, endPoint x: 61, endPoint y: 123, distance: 360.1
copy body "Menu Tayyab Abrar tayya b.abr ar@in dglob al.ae indgl obal. ae+2 Settings Manag…"
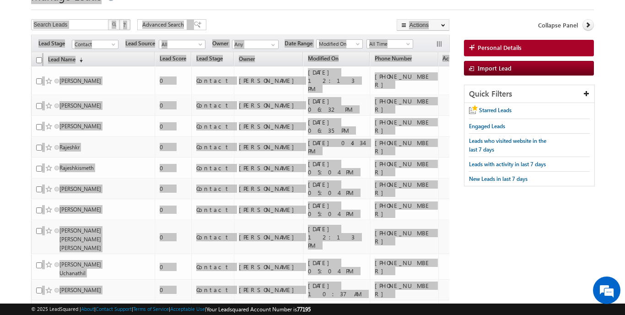
scroll to position [1, 0]
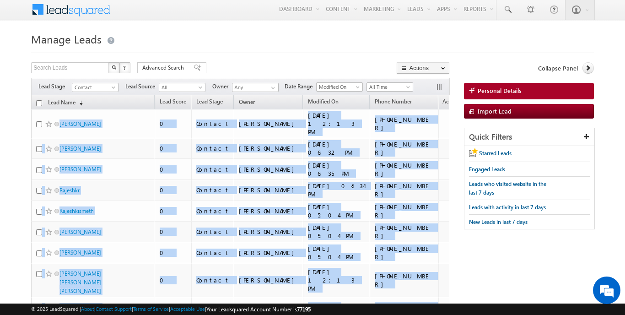
click at [236, 69] on div "Search Leads X ? 5660 results found Advanced Search Advanced Search Advanced se…" at bounding box center [240, 68] width 418 height 13
click at [236, 67] on div "Search Leads X ? 5660 results found Advanced Search Advanced Search Advanced se…" at bounding box center [240, 68] width 418 height 13
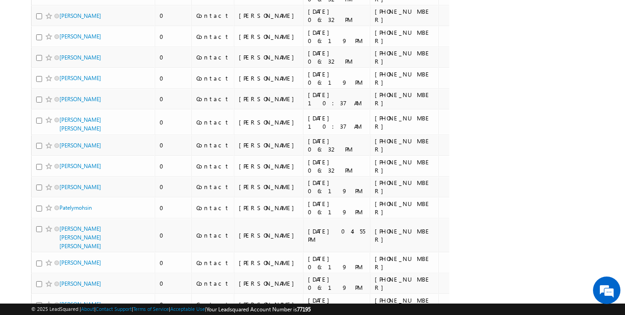
scroll to position [4236, 0]
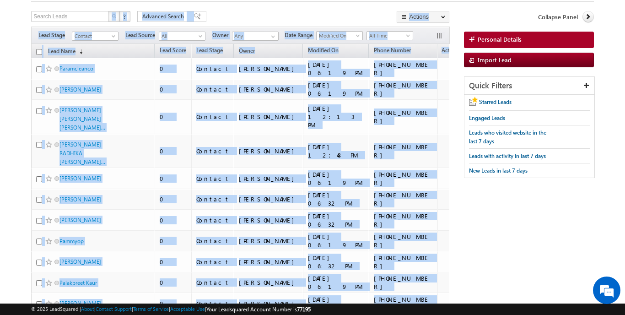
scroll to position [0, 0]
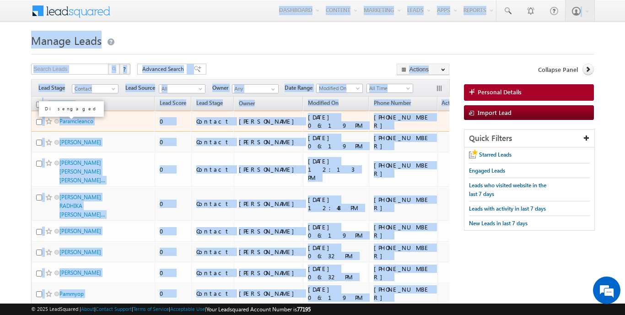
drag, startPoint x: 409, startPoint y: 231, endPoint x: 59, endPoint y: 122, distance: 367.5
copy body "Menu Tayyab Abrar tayya b.abr ar@in dglob al.ae indgl obal. ae+2 Settings Manag…"
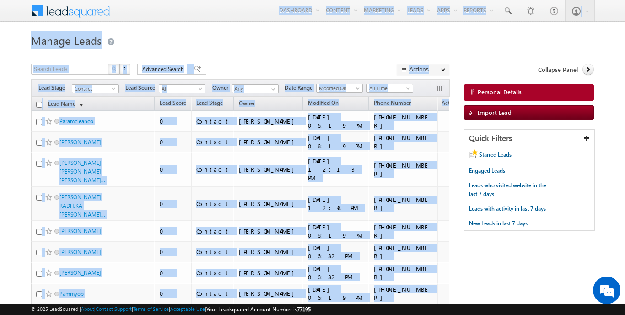
copy body "Menu Tayyab Abrar tayya b.abr ar@in dglob al.ae indgl obal. ae+2 Settings Manag…"
